Goal: Transaction & Acquisition: Purchase product/service

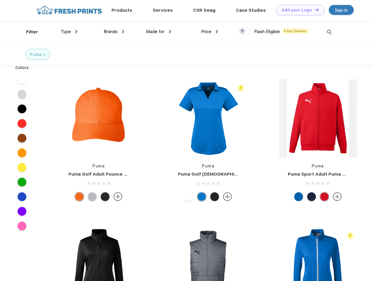
click at [298, 10] on link "Add your Logo Design Tool" at bounding box center [300, 10] width 48 height 10
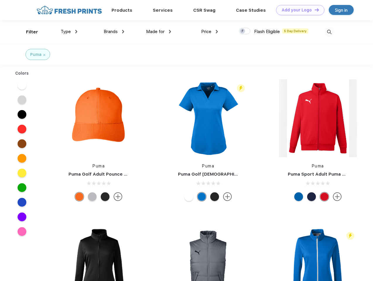
click at [0, 0] on div "Design Tool" at bounding box center [0, 0] width 0 height 0
click at [314, 10] on link "Add your Logo Design Tool" at bounding box center [300, 10] width 48 height 10
click at [28, 32] on div "Filter" at bounding box center [32, 32] width 12 height 7
click at [69, 32] on span "Type" at bounding box center [66, 31] width 10 height 5
click at [114, 32] on span "Brands" at bounding box center [111, 31] width 14 height 5
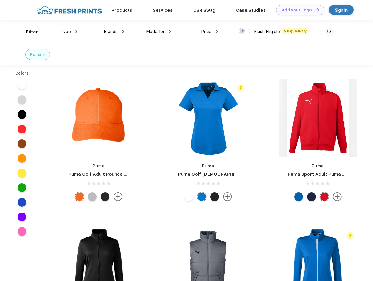
click at [159, 32] on span "Made for" at bounding box center [155, 31] width 18 height 5
click at [210, 32] on span "Price" at bounding box center [206, 31] width 10 height 5
click at [245, 31] on div at bounding box center [244, 31] width 11 height 6
click at [243, 31] on input "checkbox" at bounding box center [241, 30] width 4 height 4
click at [329, 32] on img at bounding box center [329, 32] width 10 height 10
